Goal: Complete application form: Complete application form

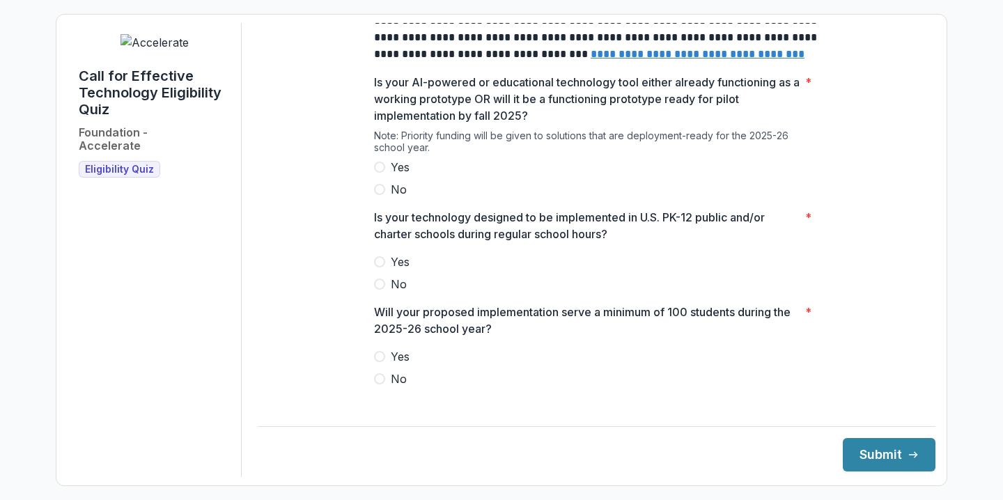
scroll to position [180, 0]
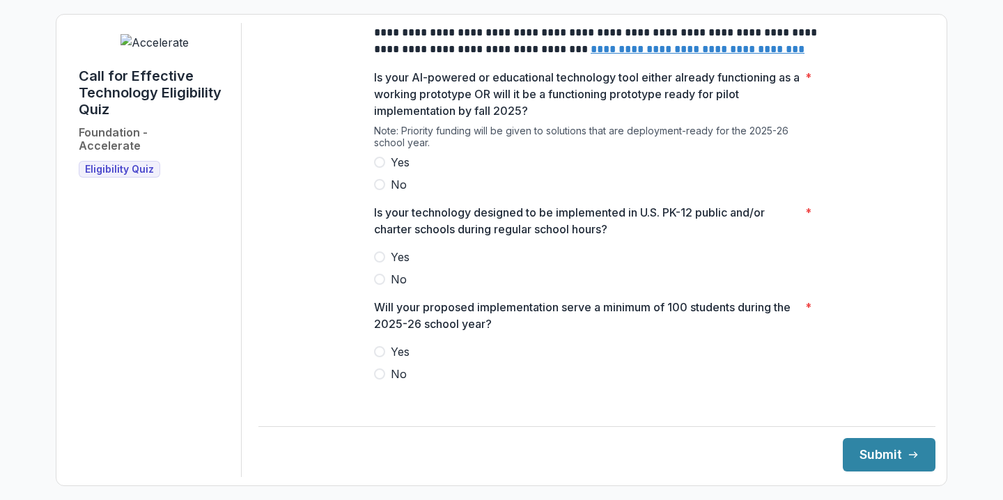
click at [403, 171] on span "Yes" at bounding box center [400, 162] width 19 height 17
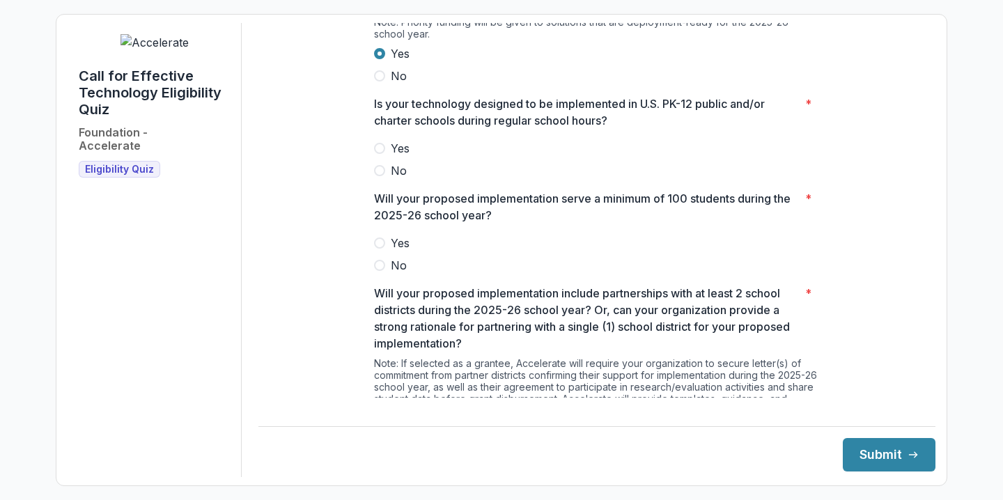
scroll to position [294, 0]
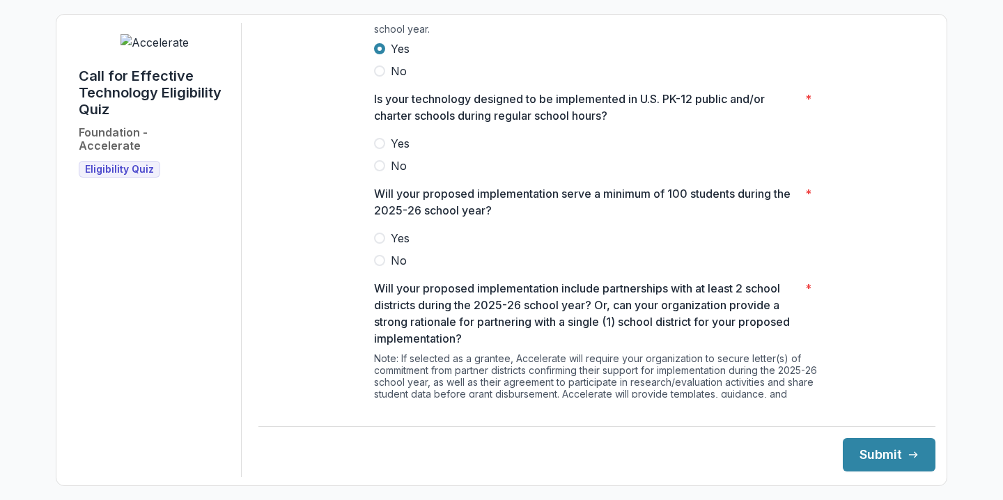
click at [400, 171] on span "No" at bounding box center [399, 165] width 16 height 17
click at [400, 152] on span "Yes" at bounding box center [400, 143] width 19 height 17
click at [396, 247] on span "Yes" at bounding box center [400, 238] width 19 height 17
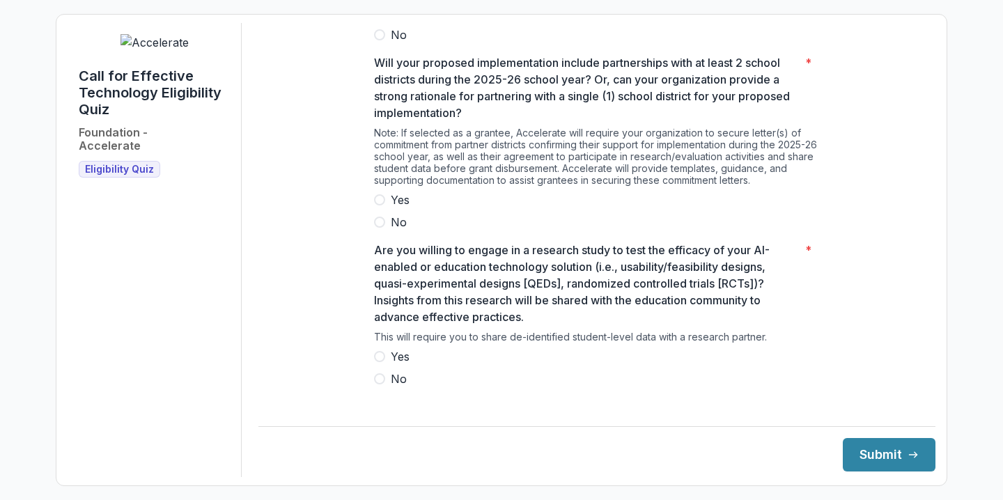
scroll to position [531, 0]
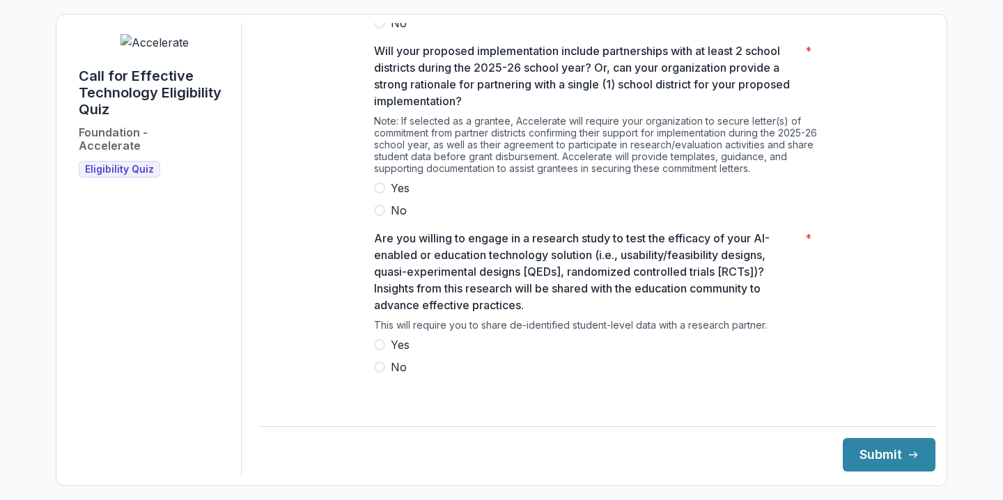
click at [378, 194] on span at bounding box center [379, 187] width 11 height 11
click at [375, 353] on label "Yes" at bounding box center [597, 344] width 446 height 17
click at [857, 451] on button "Submit" at bounding box center [889, 454] width 93 height 33
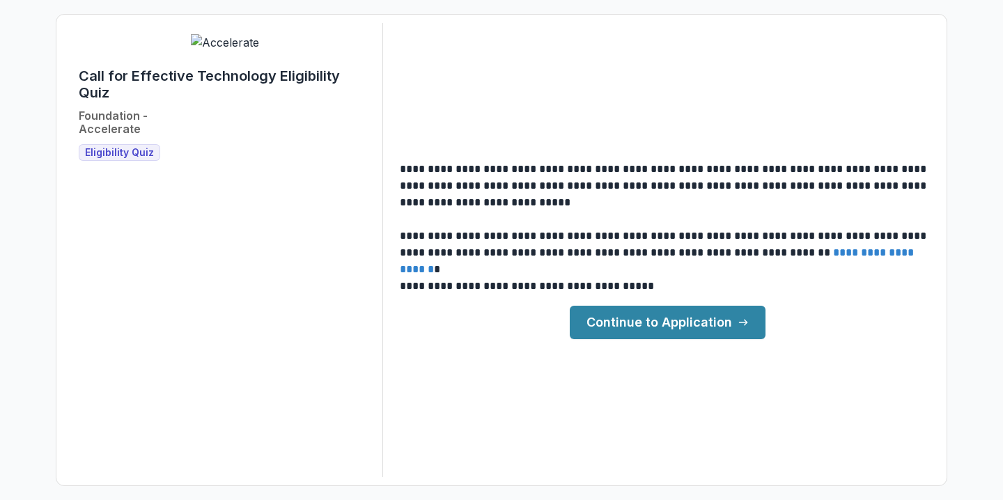
click at [635, 325] on link "Continue to Application" at bounding box center [668, 322] width 196 height 33
